Goal: Information Seeking & Learning: Learn about a topic

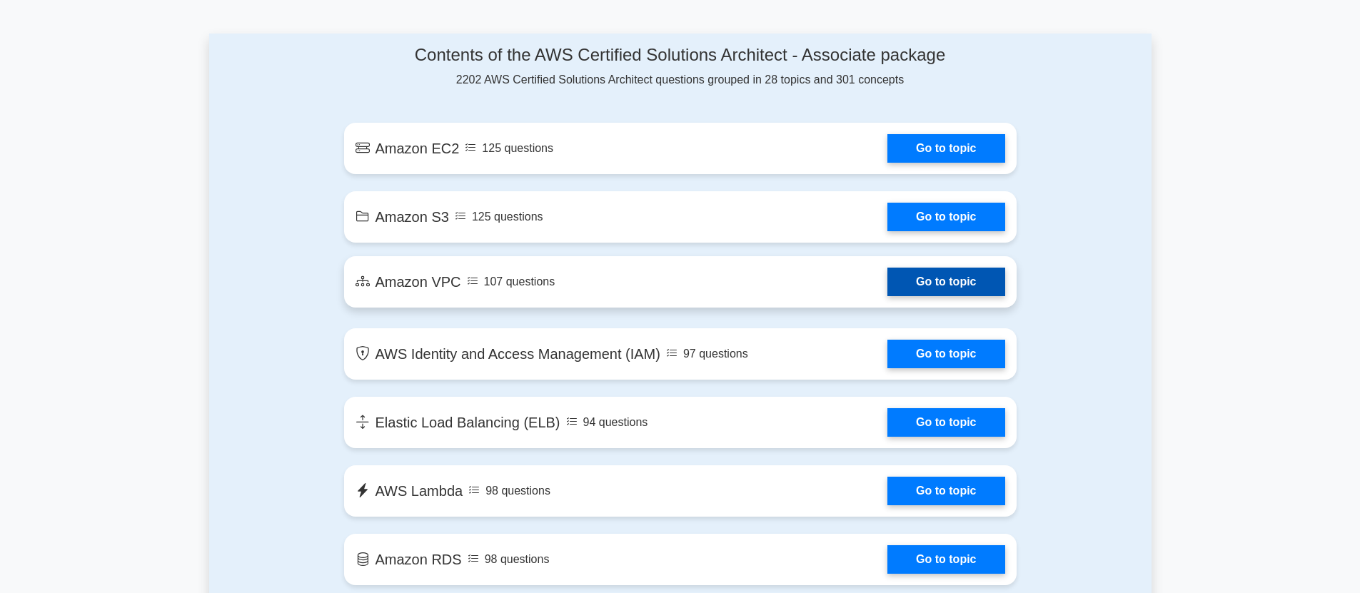
scroll to position [773, 0]
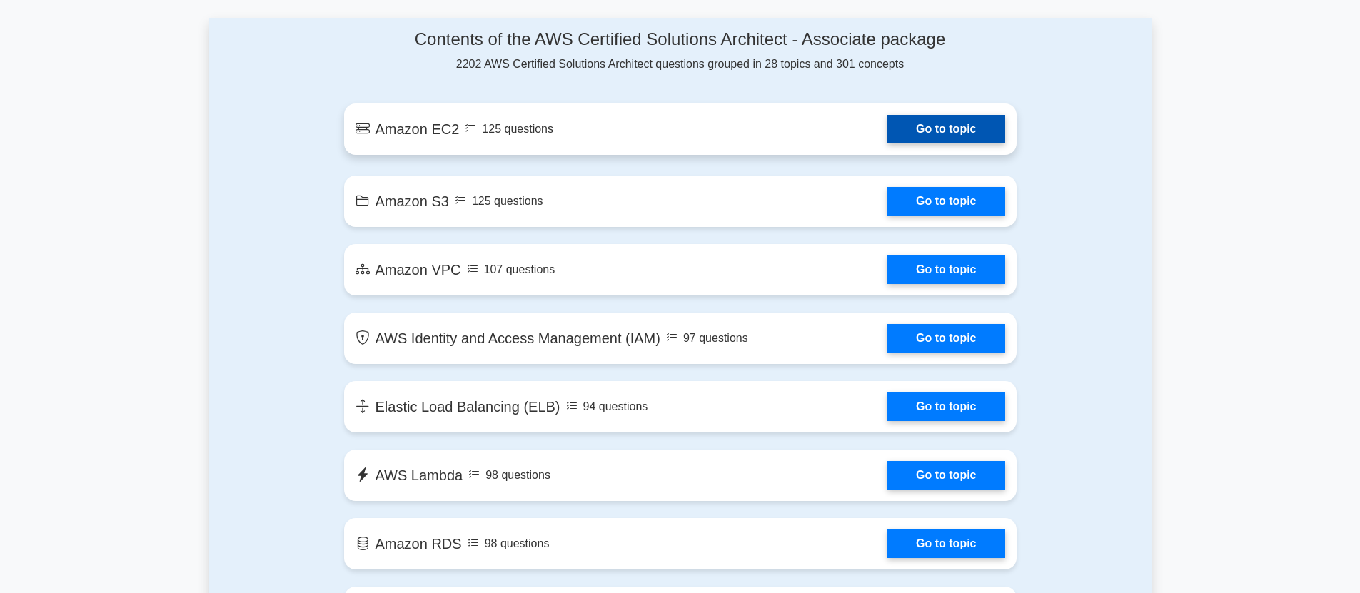
click at [954, 121] on link "Go to topic" at bounding box center [945, 129] width 117 height 29
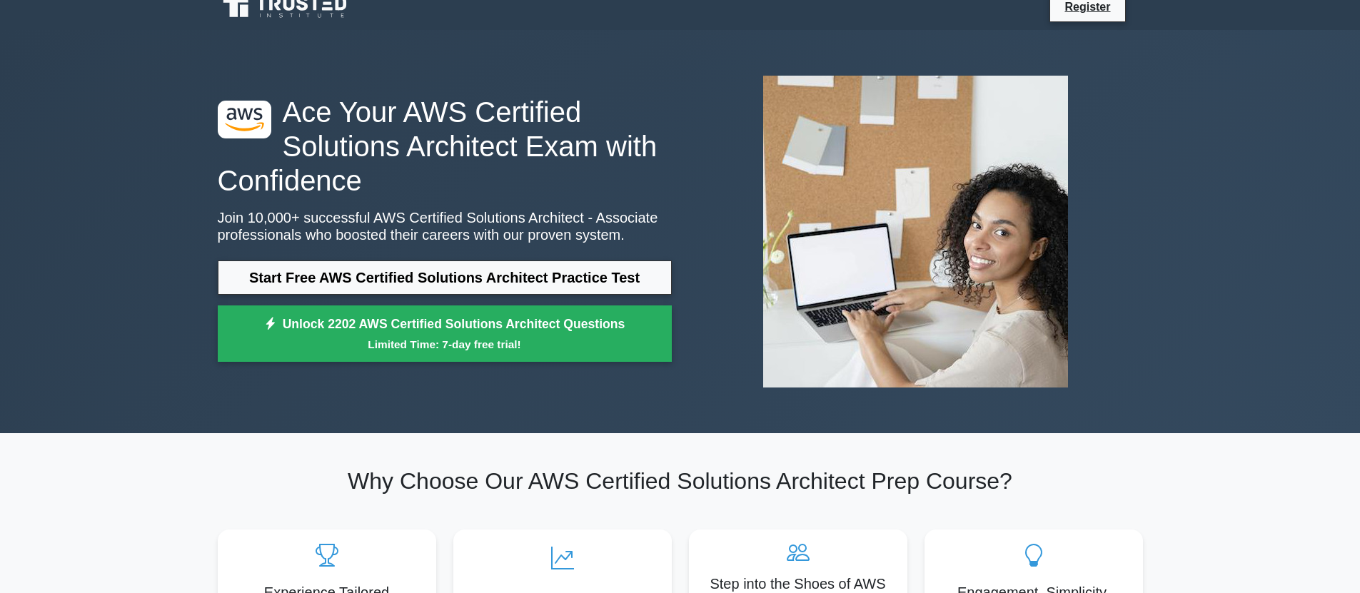
scroll to position [0, 0]
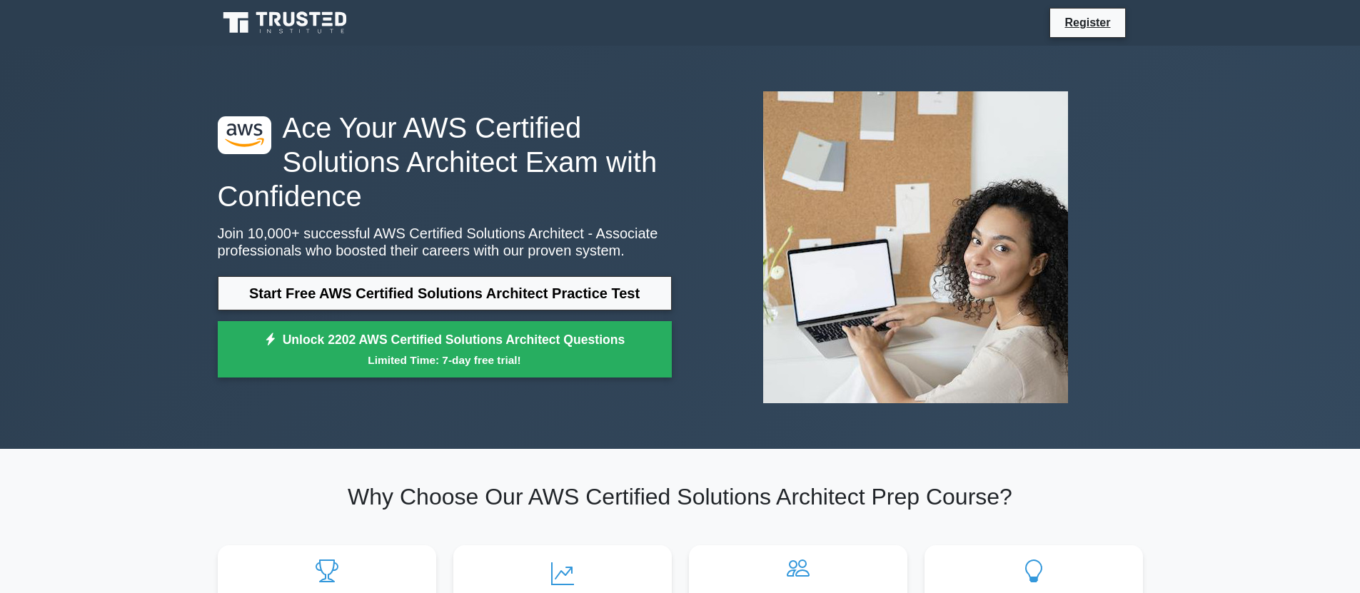
click at [327, 19] on icon at bounding box center [328, 19] width 9 height 3
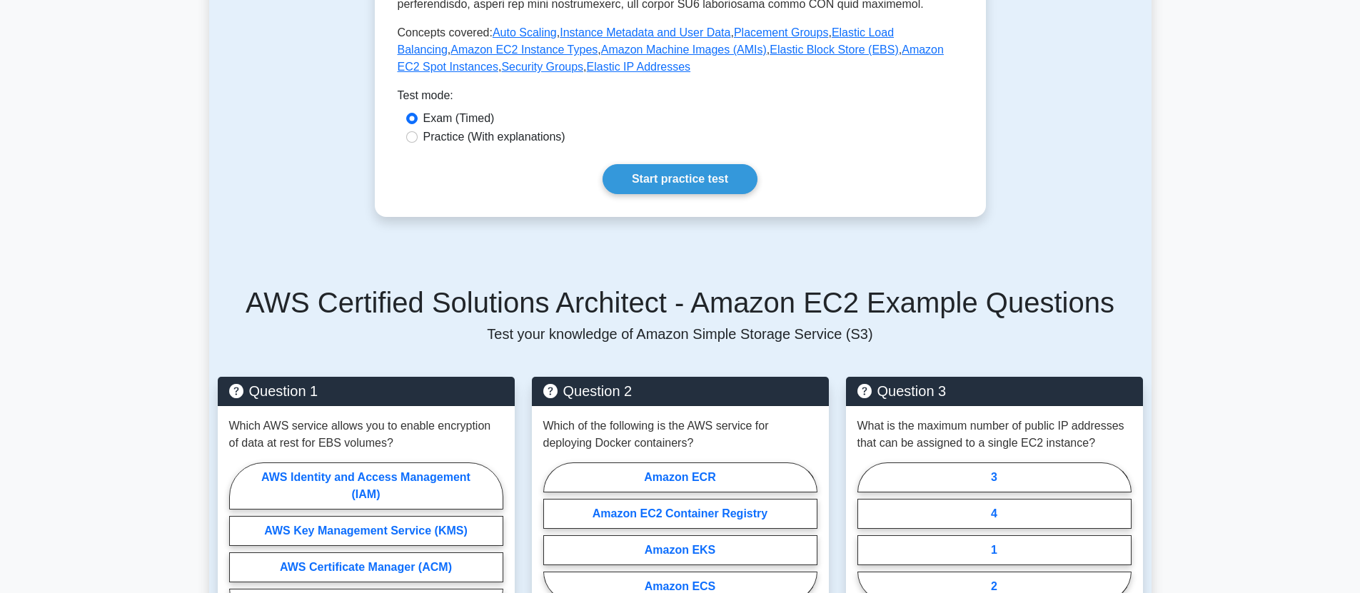
scroll to position [588, 0]
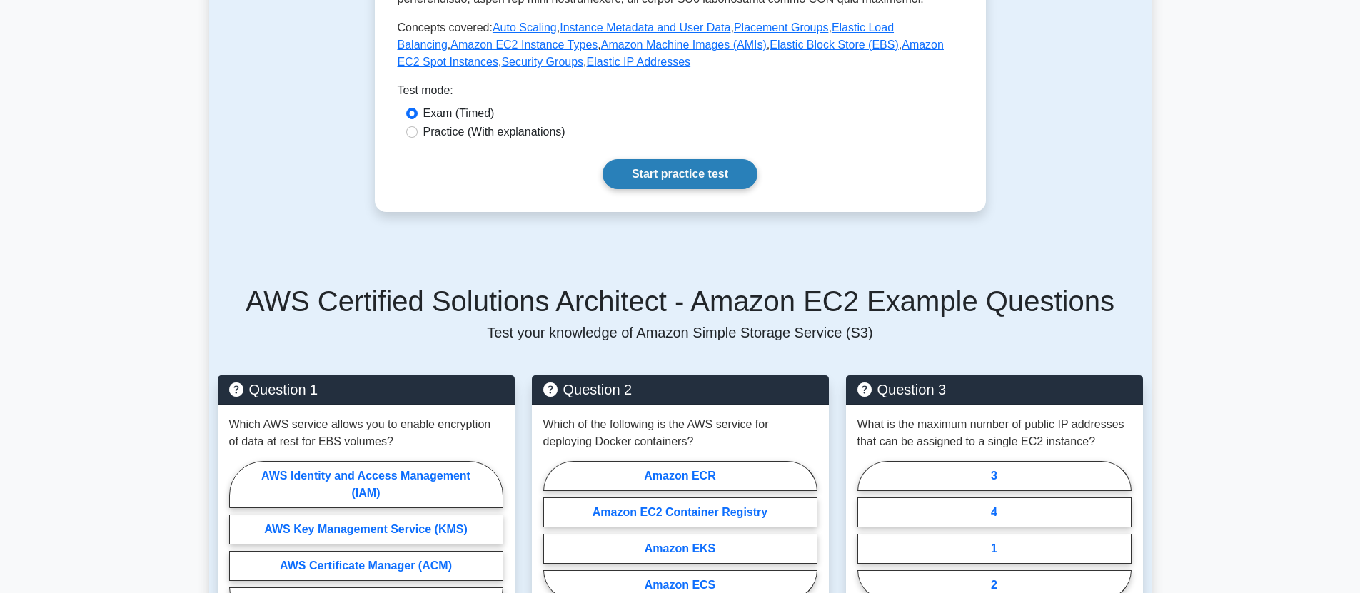
click at [700, 188] on link "Start practice test" at bounding box center [679, 174] width 155 height 30
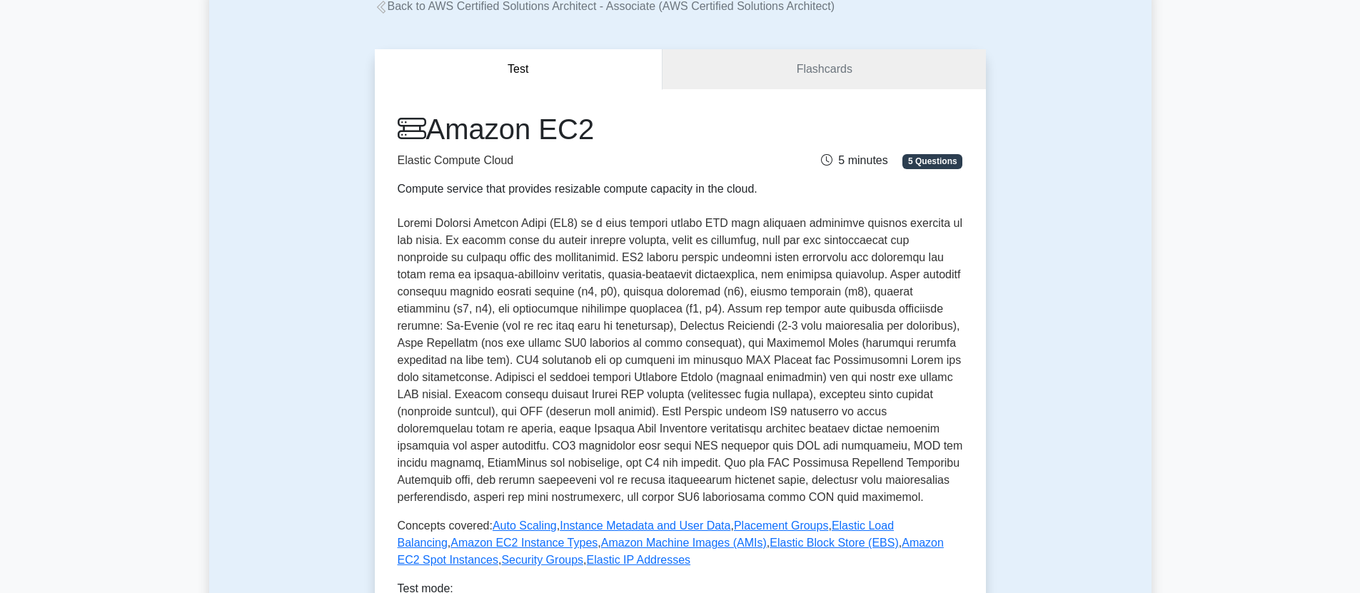
scroll to position [86, 0]
